Goal: Task Accomplishment & Management: Manage account settings

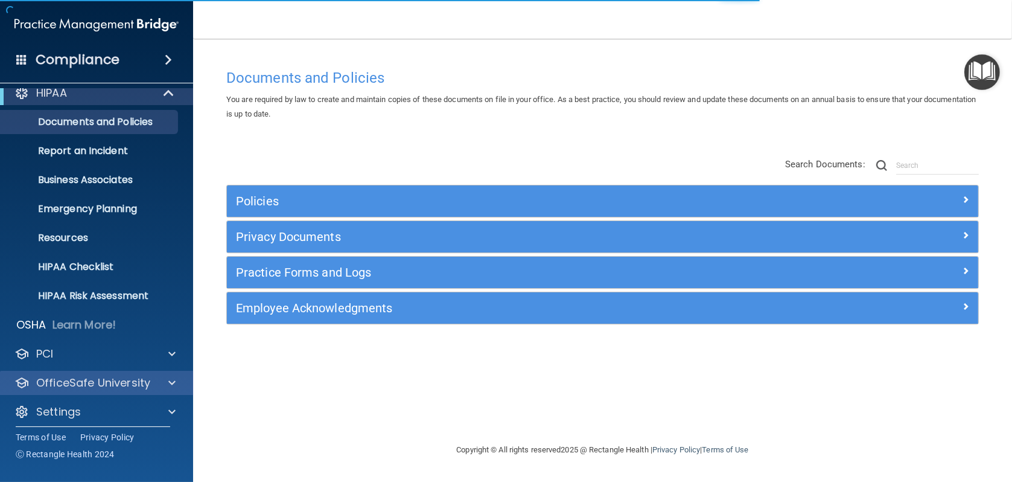
scroll to position [19, 0]
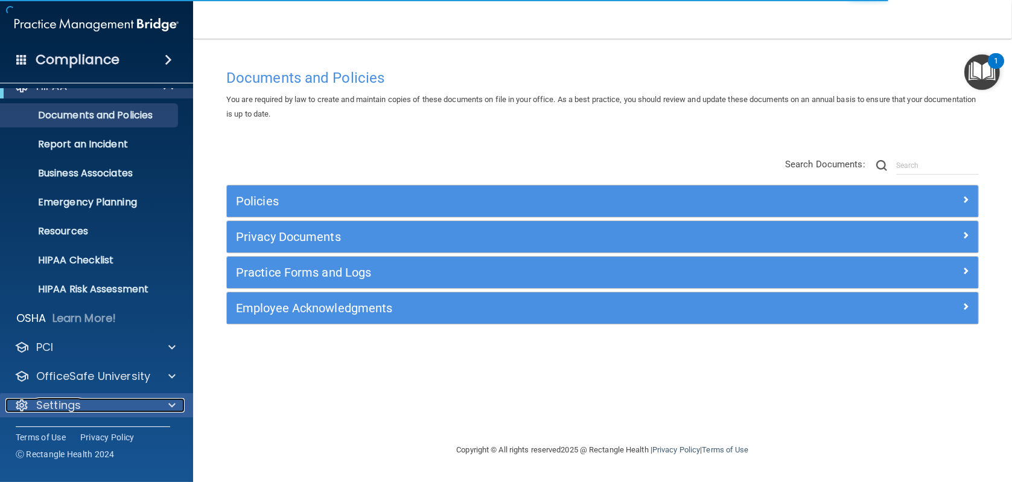
click at [81, 403] on div "Settings" at bounding box center [80, 405] width 150 height 14
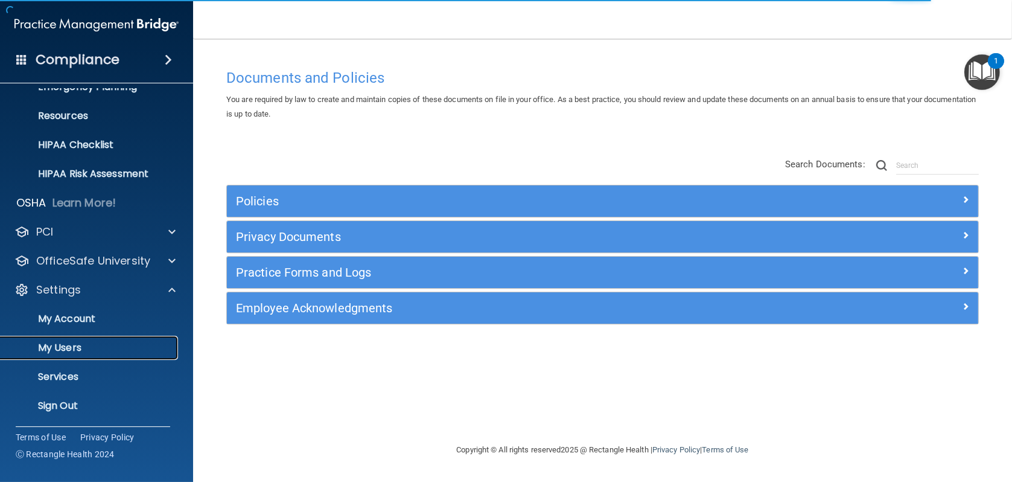
click at [71, 346] on p "My Users" at bounding box center [90, 348] width 165 height 12
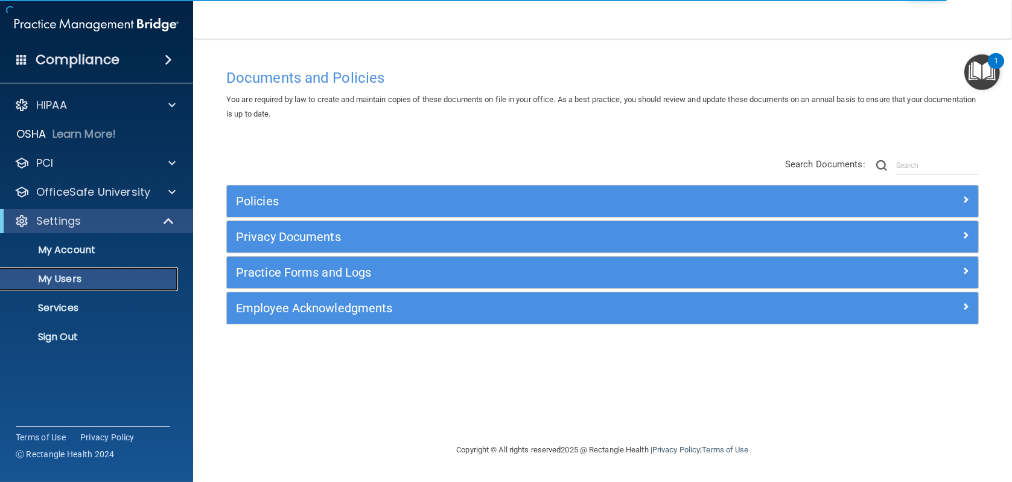
select select "20"
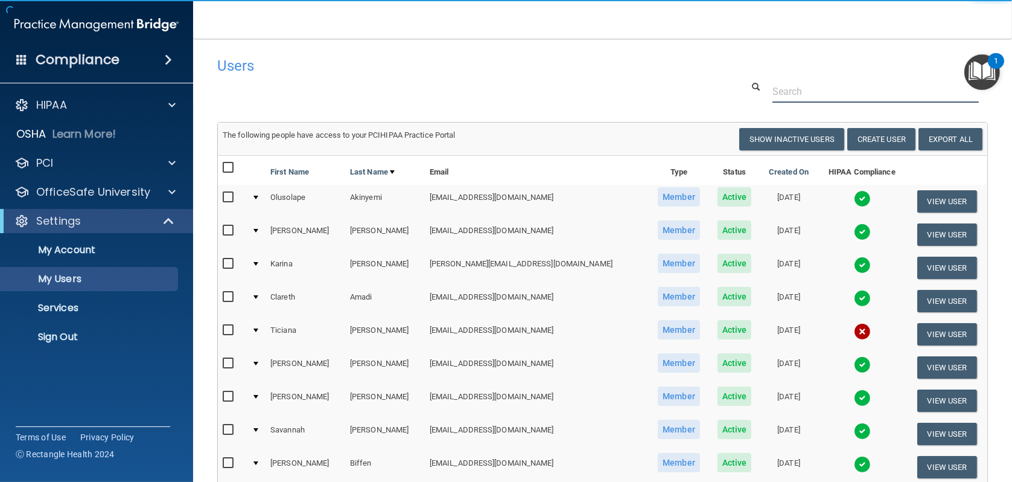
click at [801, 88] on input "text" at bounding box center [876, 91] width 206 height 22
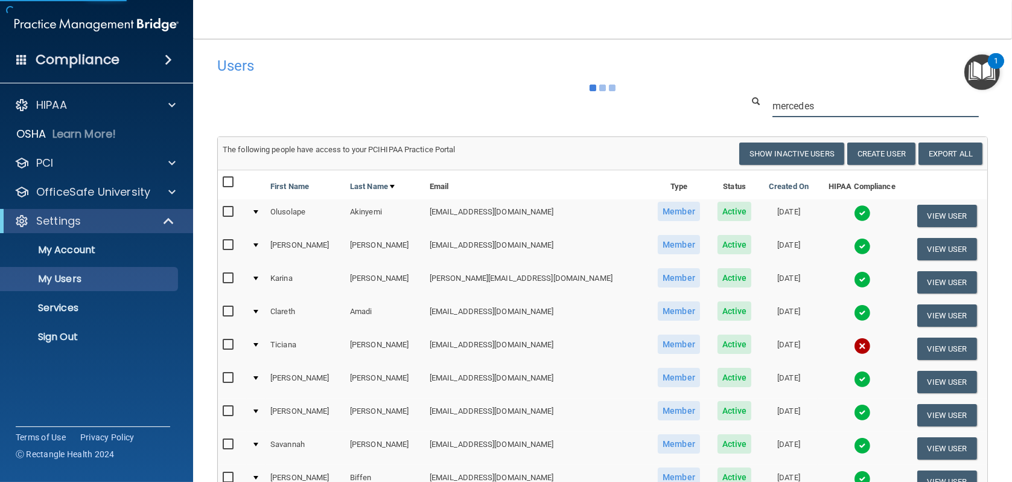
type input "mercedes"
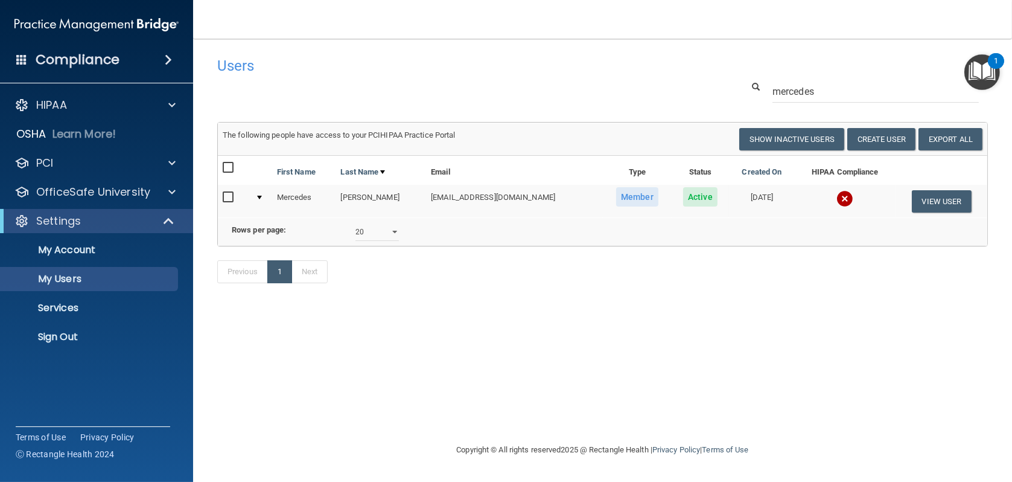
click at [838, 199] on img at bounding box center [845, 198] width 17 height 17
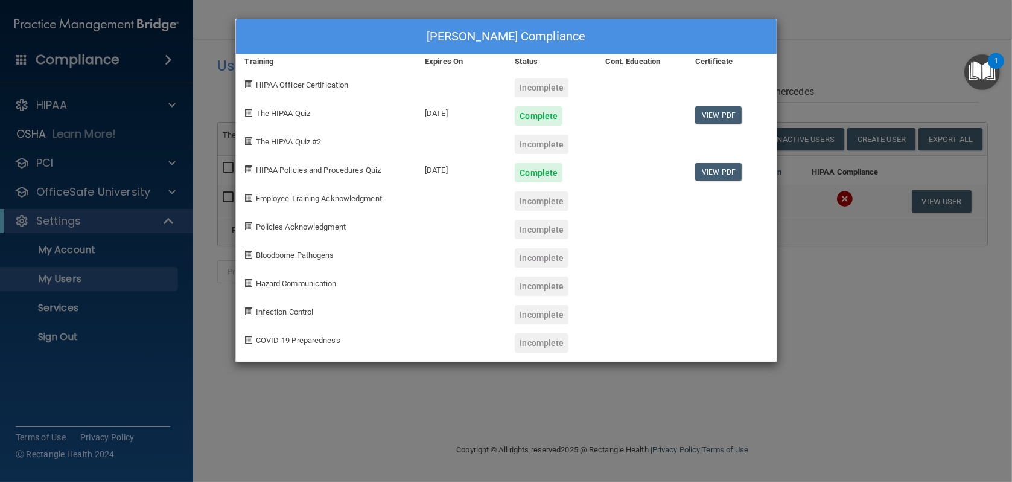
click at [869, 319] on div "[PERSON_NAME] Compliance Training Expires On Status Cont. Education Certificate…" at bounding box center [506, 241] width 1012 height 482
